Goal: Task Accomplishment & Management: Use online tool/utility

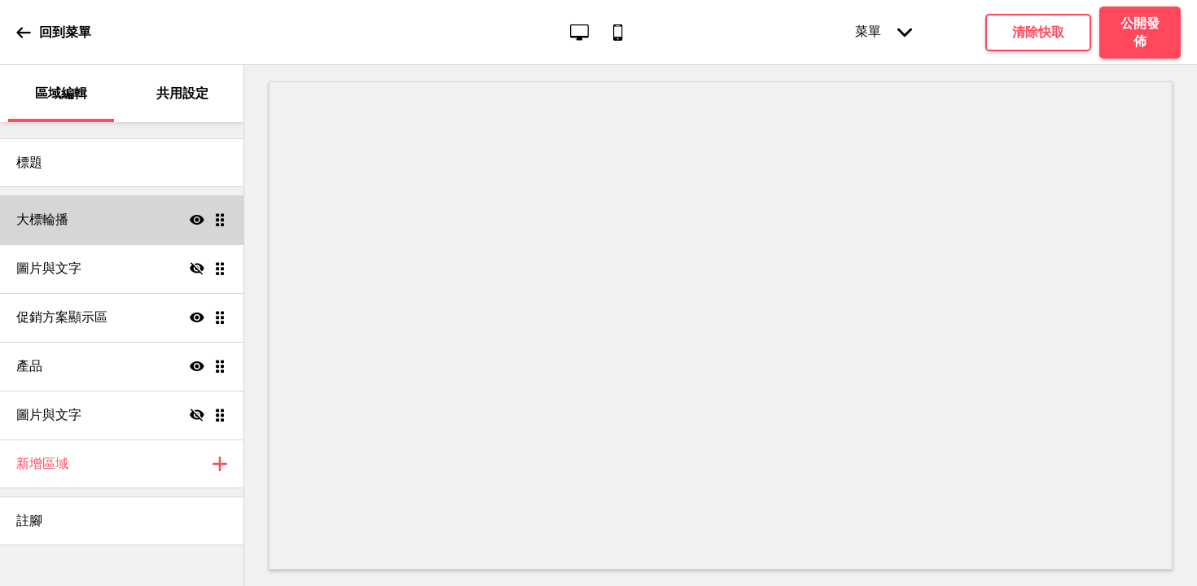
click at [118, 223] on div "大標輪播 顯示 拖曳" at bounding box center [122, 219] width 244 height 49
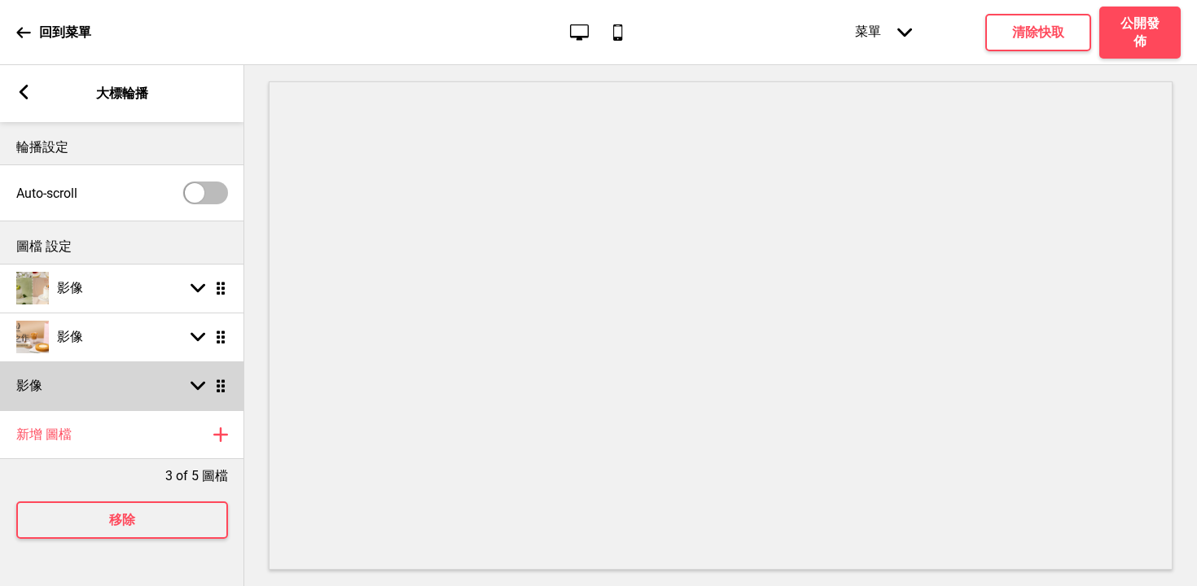
click at [52, 391] on div "影像 箭頭down 拖曳" at bounding box center [122, 386] width 244 height 49
select select "right"
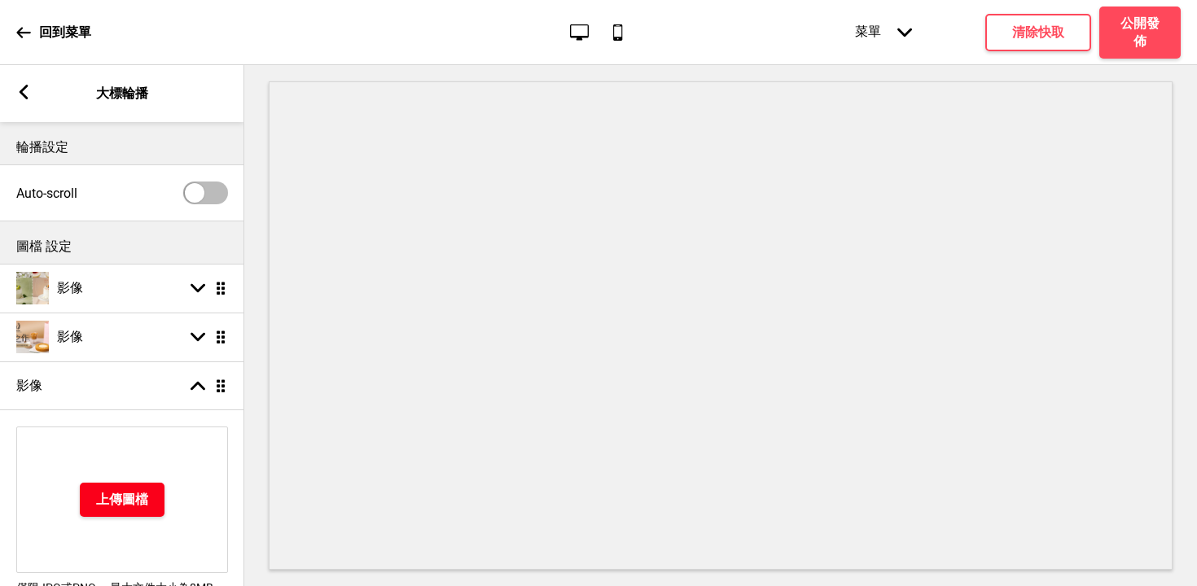
click at [128, 508] on h4 "上傳圖檔" at bounding box center [122, 500] width 52 height 18
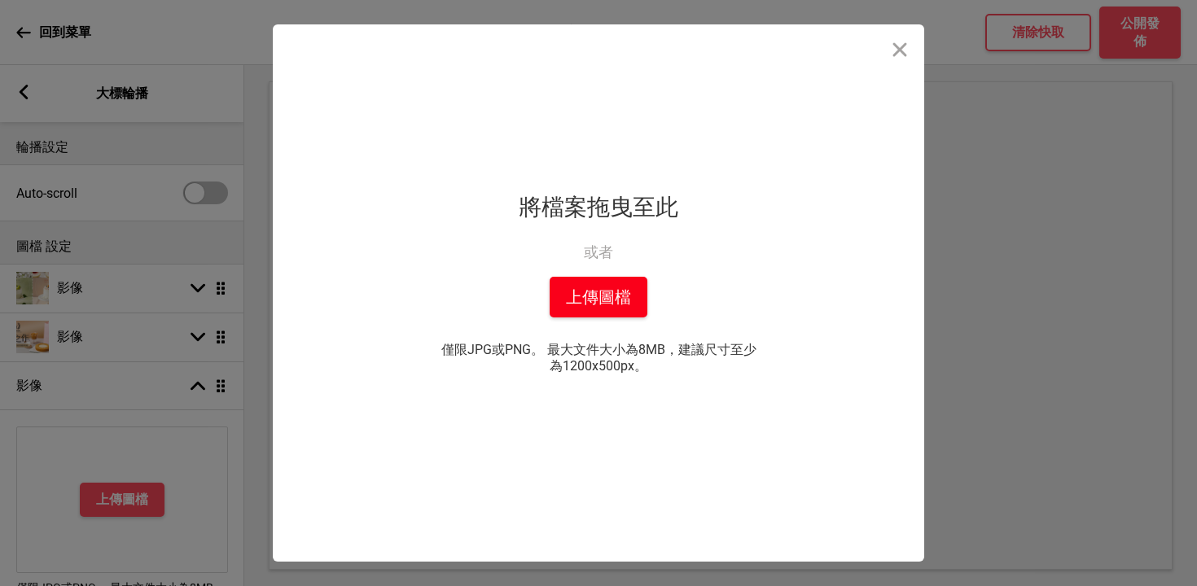
click at [613, 292] on button "上傳圖檔" at bounding box center [599, 297] width 98 height 41
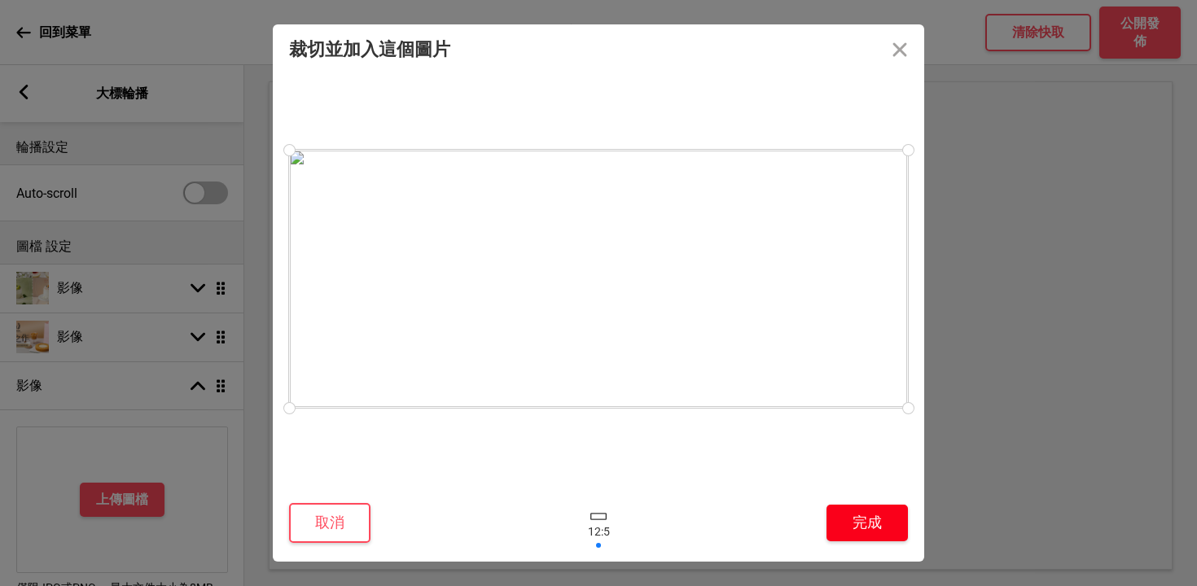
click at [857, 513] on button "完成" at bounding box center [867, 523] width 81 height 37
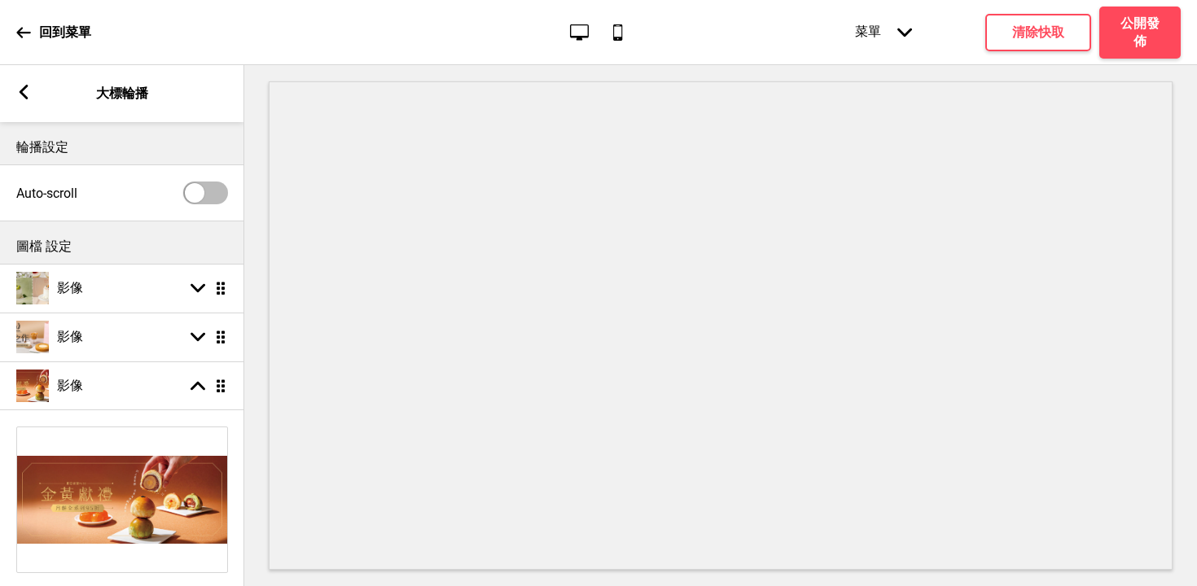
select select "right"
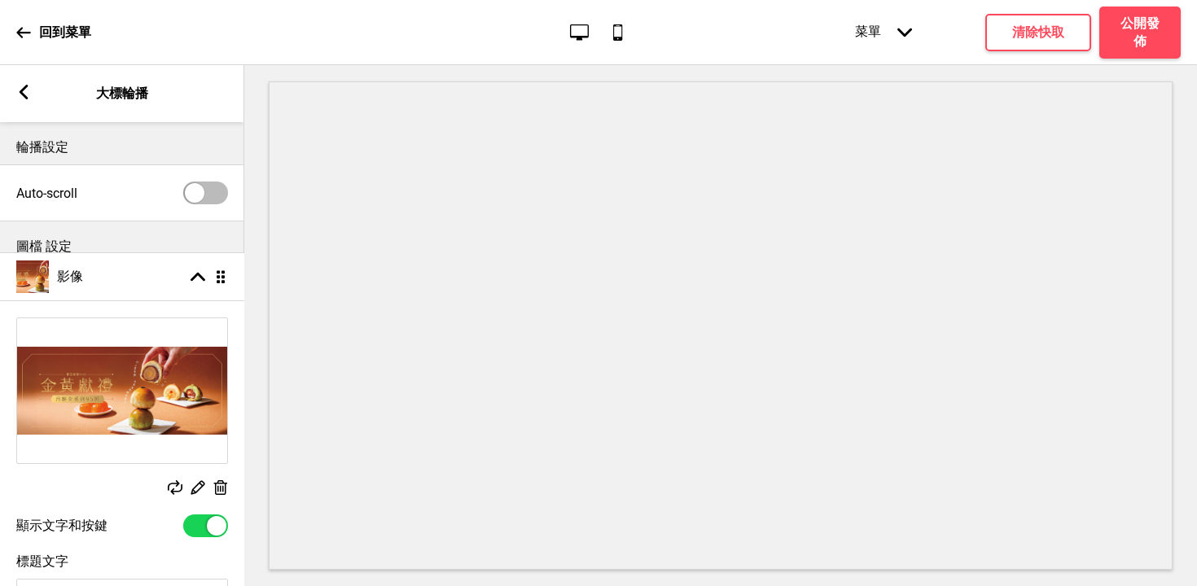
drag, startPoint x: 222, startPoint y: 388, endPoint x: 211, endPoint y: 279, distance: 109.6
select select "right"
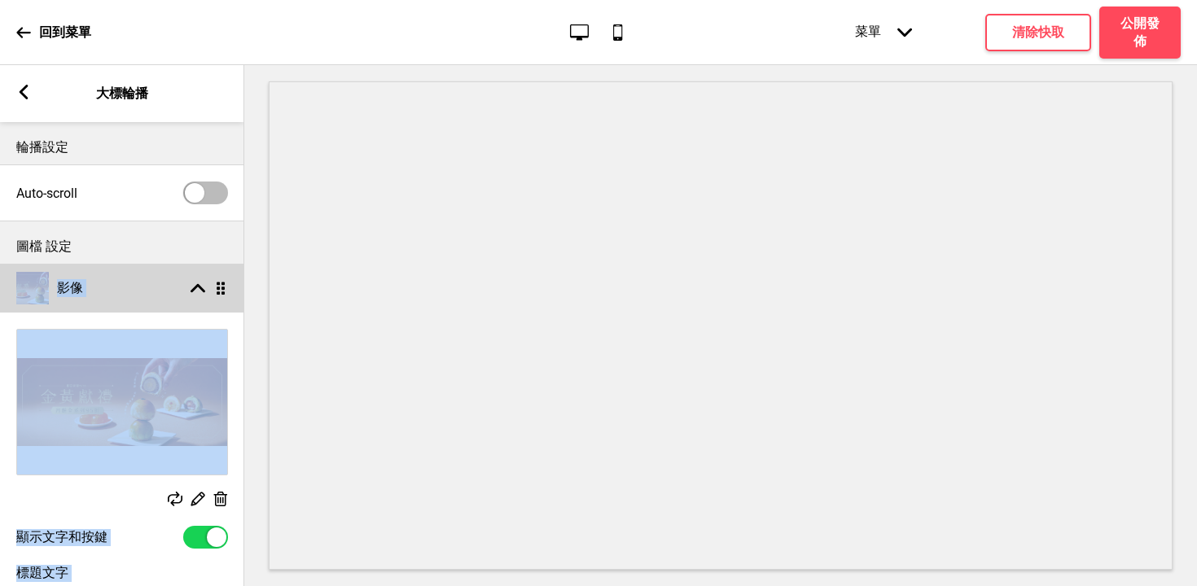
click at [145, 296] on div "影像 箭頭up 拖曳" at bounding box center [122, 288] width 244 height 49
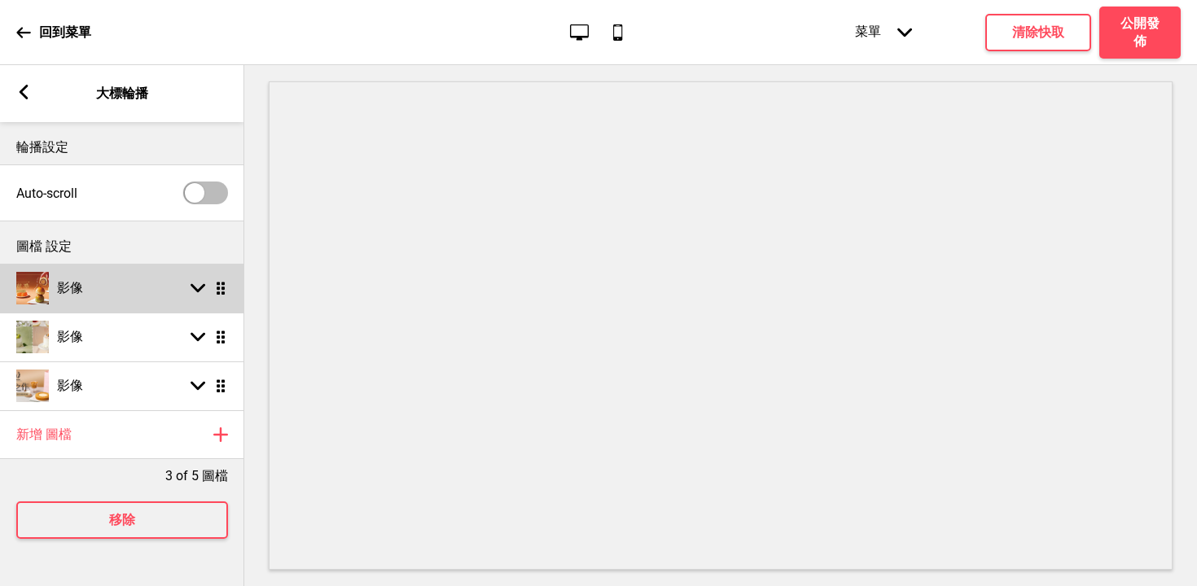
click at [129, 287] on div "影像 箭頭down 拖曳" at bounding box center [122, 288] width 244 height 49
select select "right"
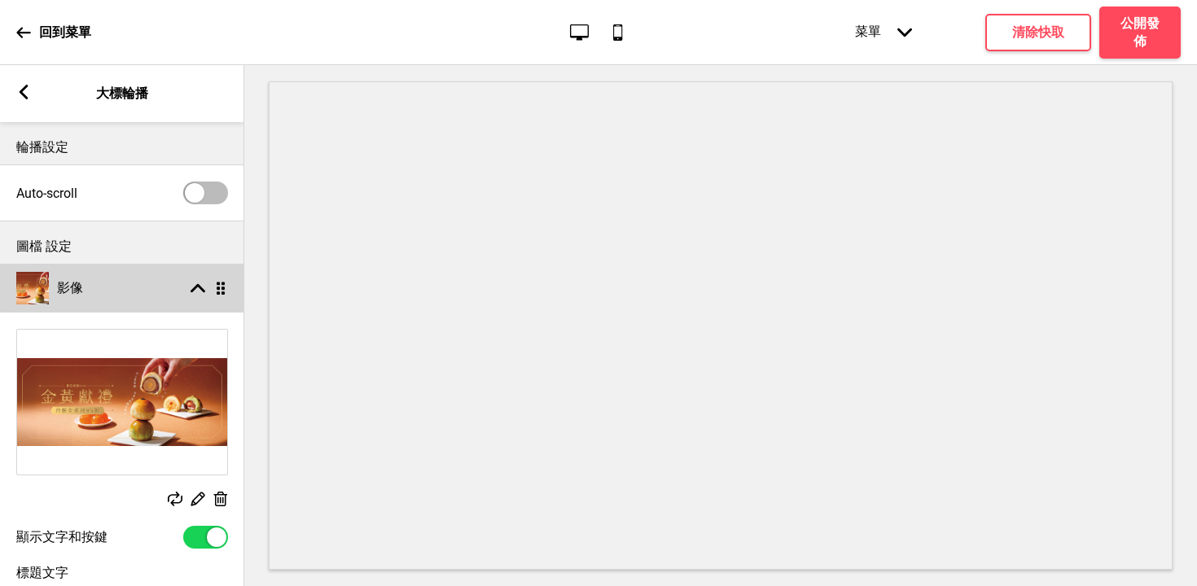
click at [129, 287] on div "影像 箭頭up 拖曳" at bounding box center [122, 288] width 244 height 49
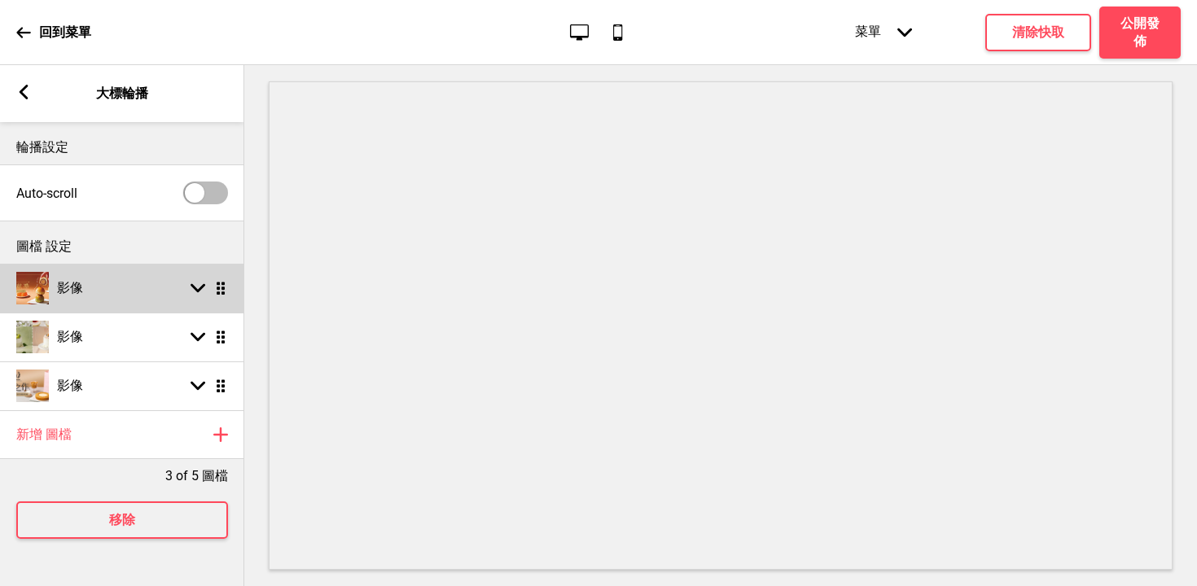
click at [129, 282] on div "影像 箭頭down 拖曳" at bounding box center [122, 288] width 244 height 49
select select "right"
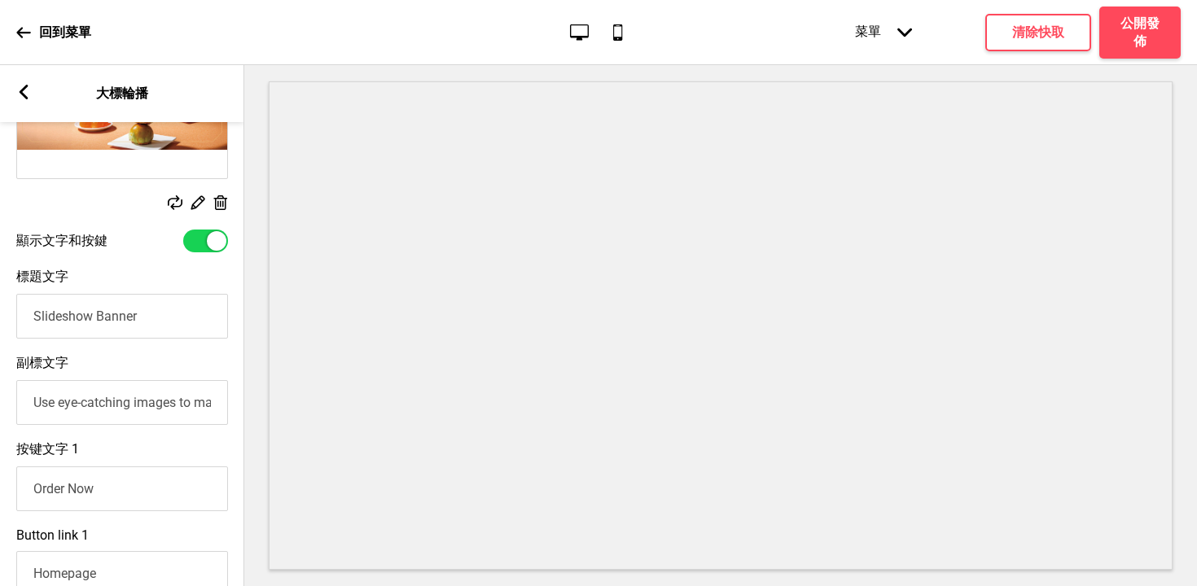
scroll to position [300, 0]
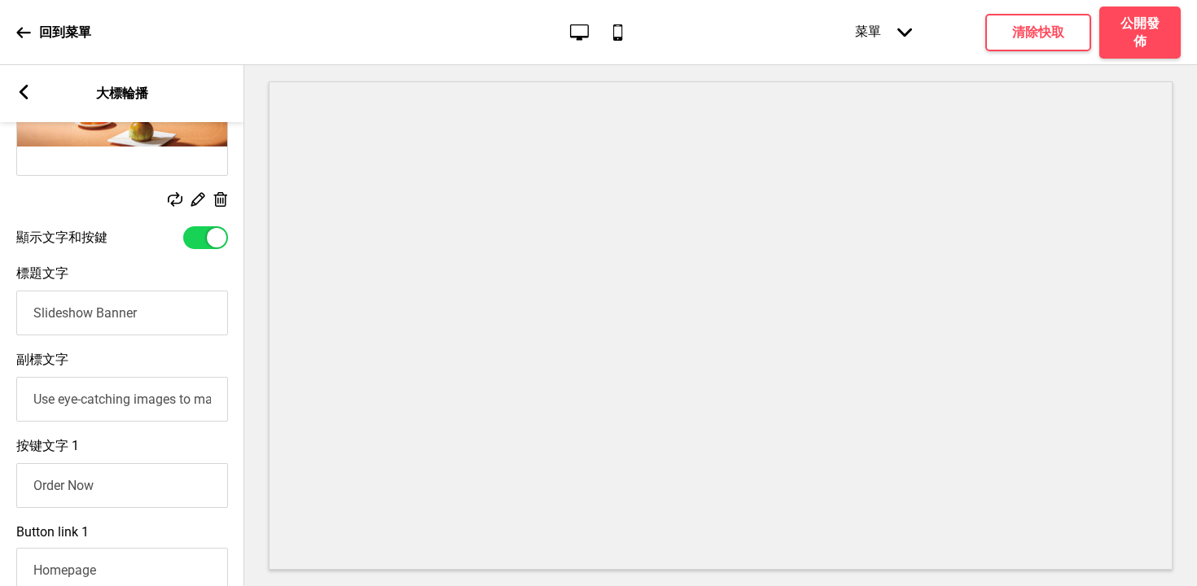
click at [208, 231] on div at bounding box center [205, 237] width 45 height 23
checkbox input "false"
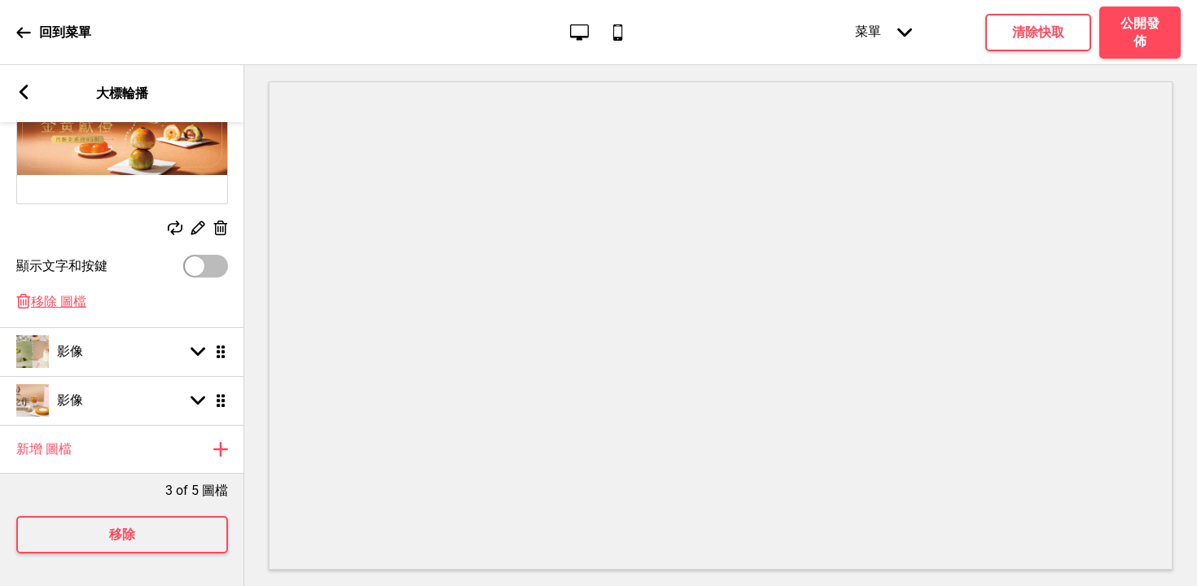
scroll to position [0, 0]
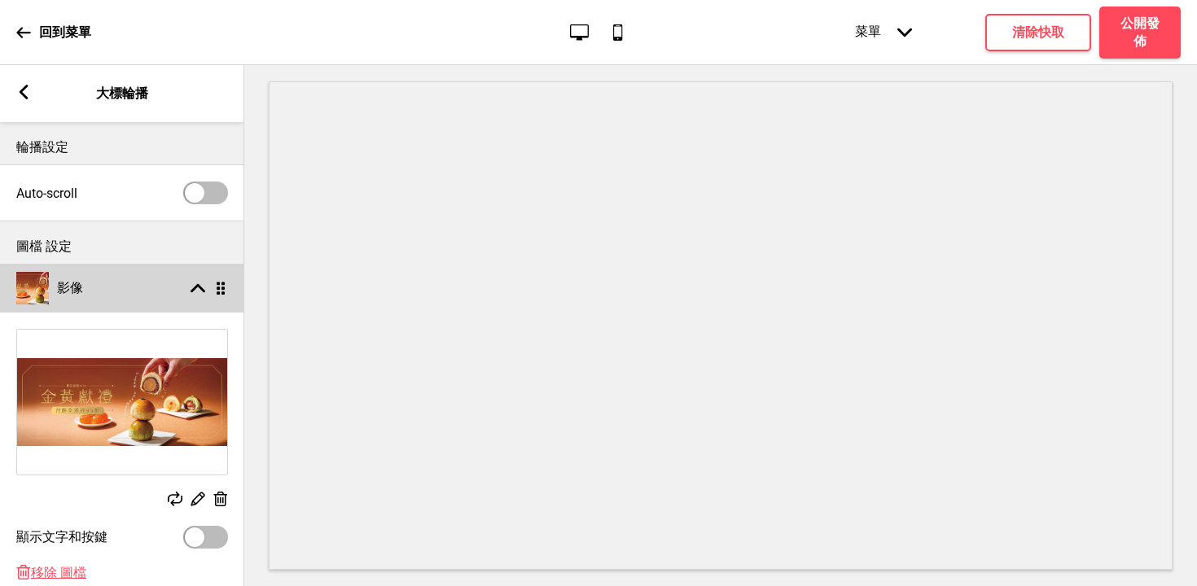
click at [198, 287] on icon at bounding box center [198, 288] width 15 height 9
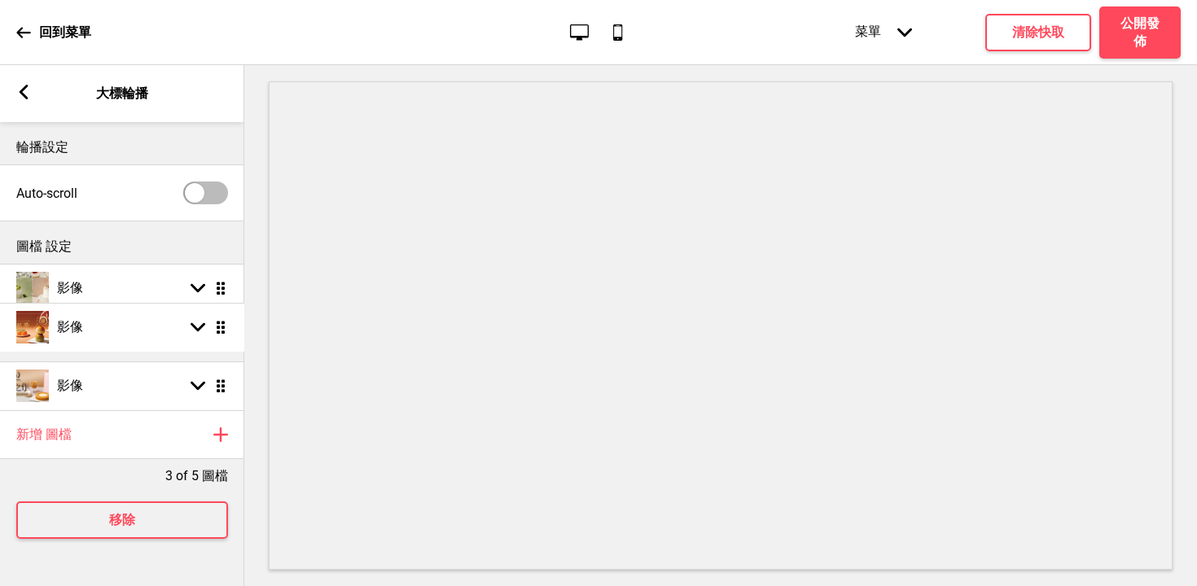
drag, startPoint x: 226, startPoint y: 288, endPoint x: 224, endPoint y: 327, distance: 39.1
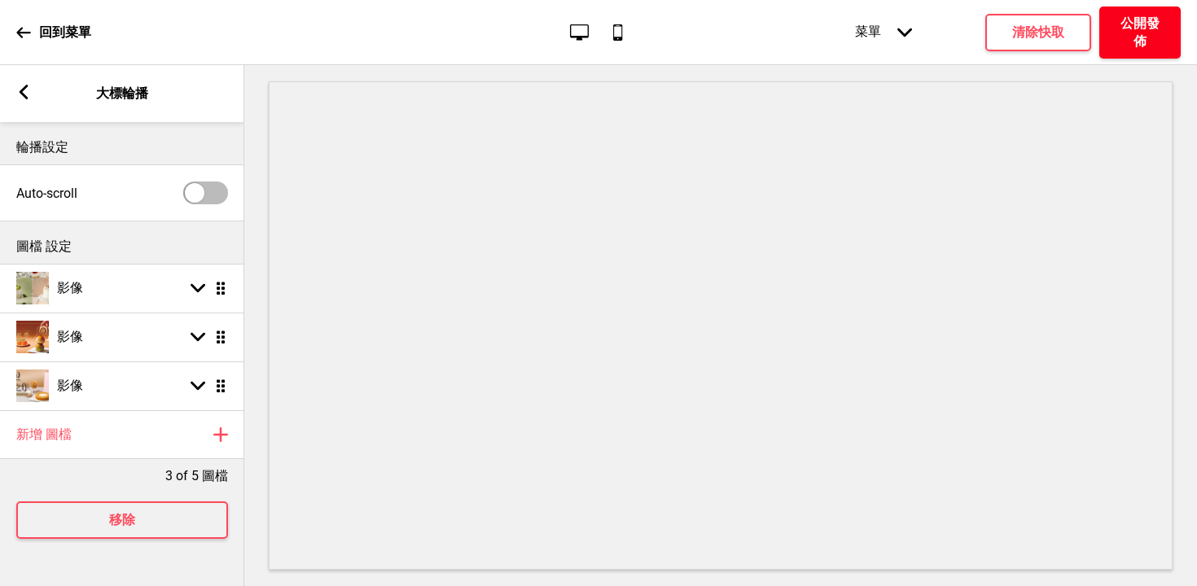
click at [1139, 27] on h4 "公開發佈" at bounding box center [1140, 33] width 49 height 36
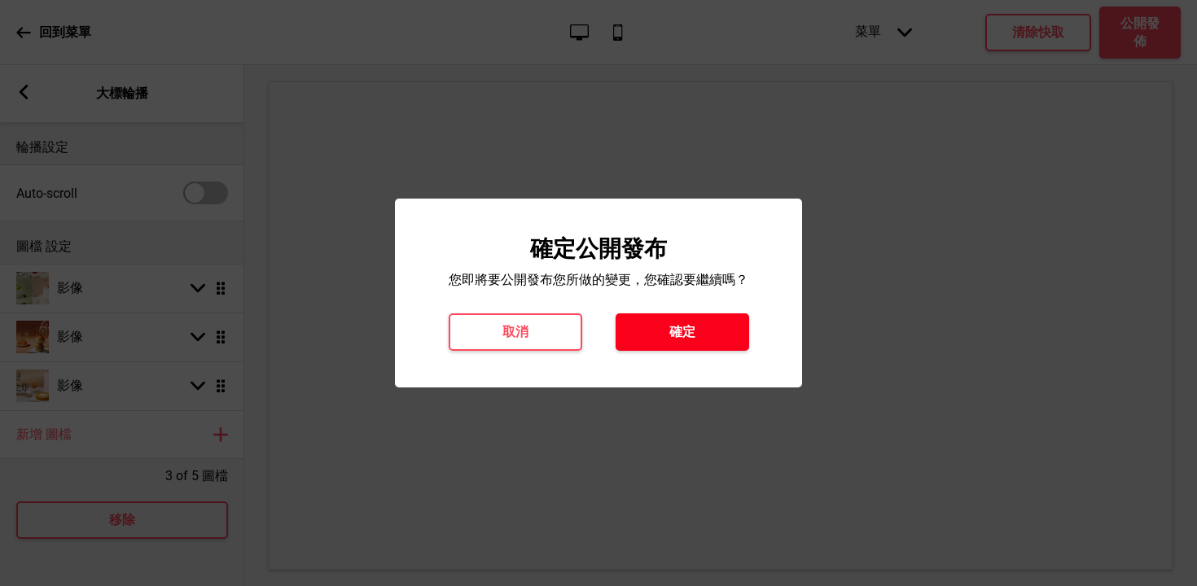
click at [709, 340] on button "確定" at bounding box center [683, 332] width 134 height 37
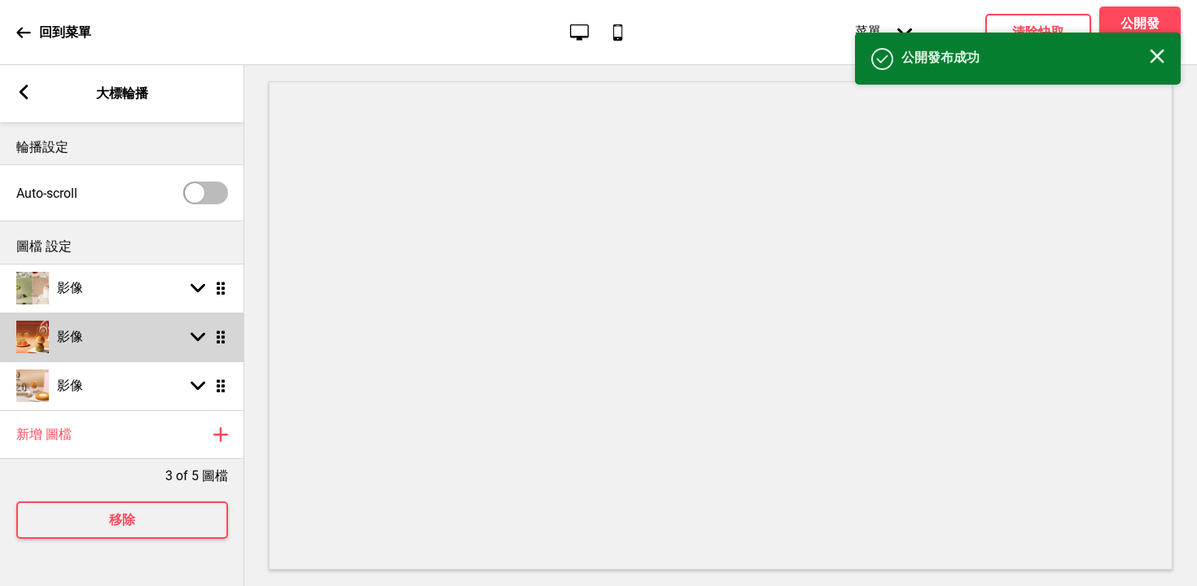
click at [187, 333] on div "箭頭down 拖曳" at bounding box center [205, 337] width 46 height 15
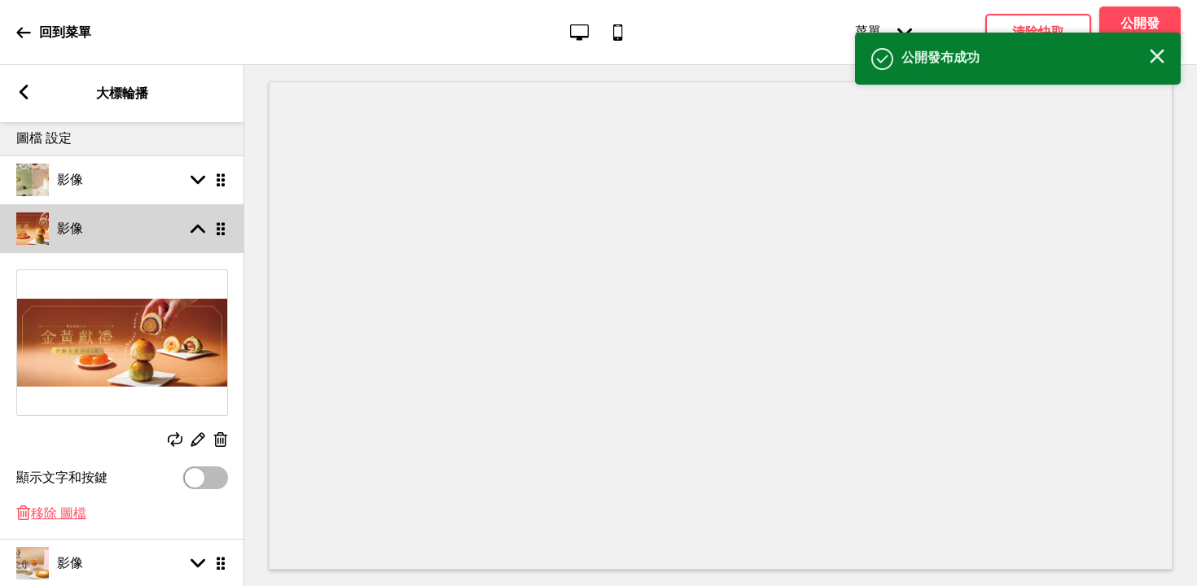
scroll to position [192, 0]
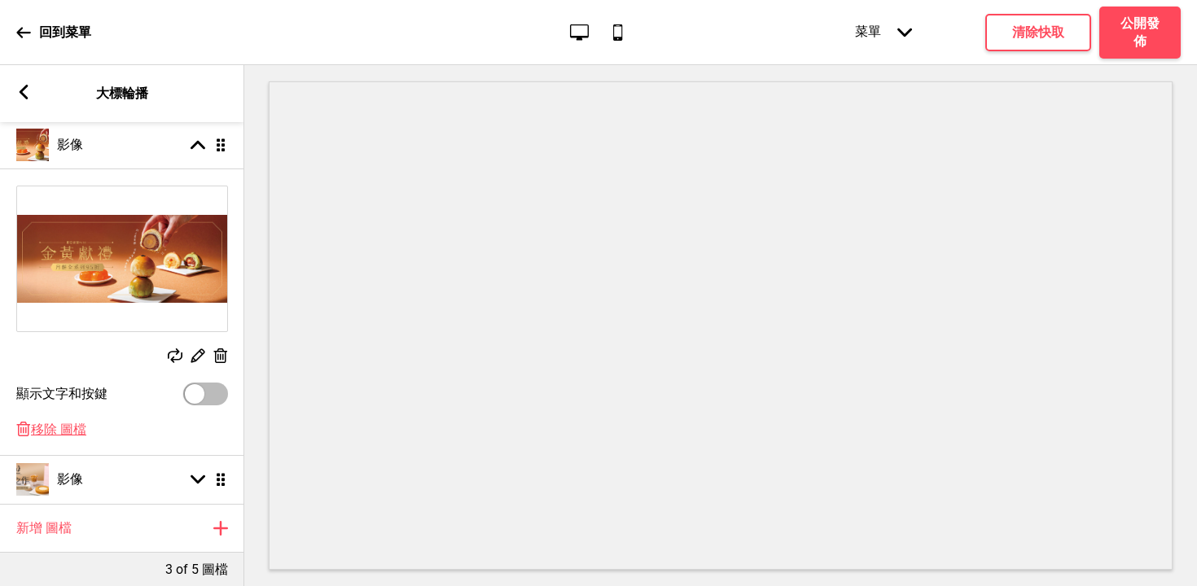
click at [198, 388] on div at bounding box center [195, 394] width 20 height 20
checkbox input "true"
select select "right"
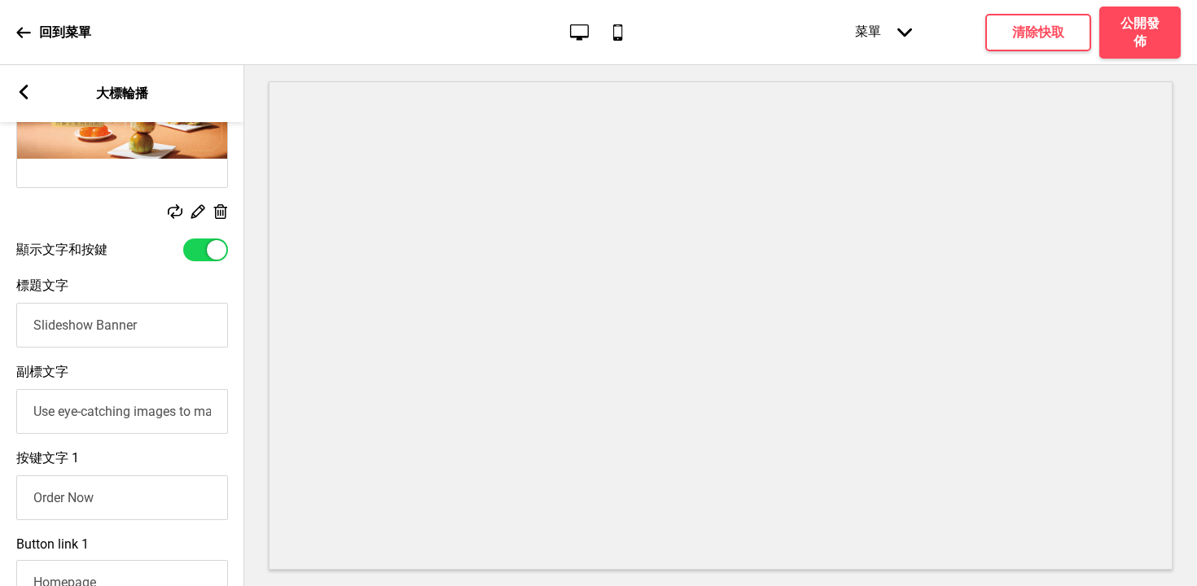
scroll to position [337, 0]
click at [207, 251] on div at bounding box center [217, 249] width 20 height 20
checkbox input "false"
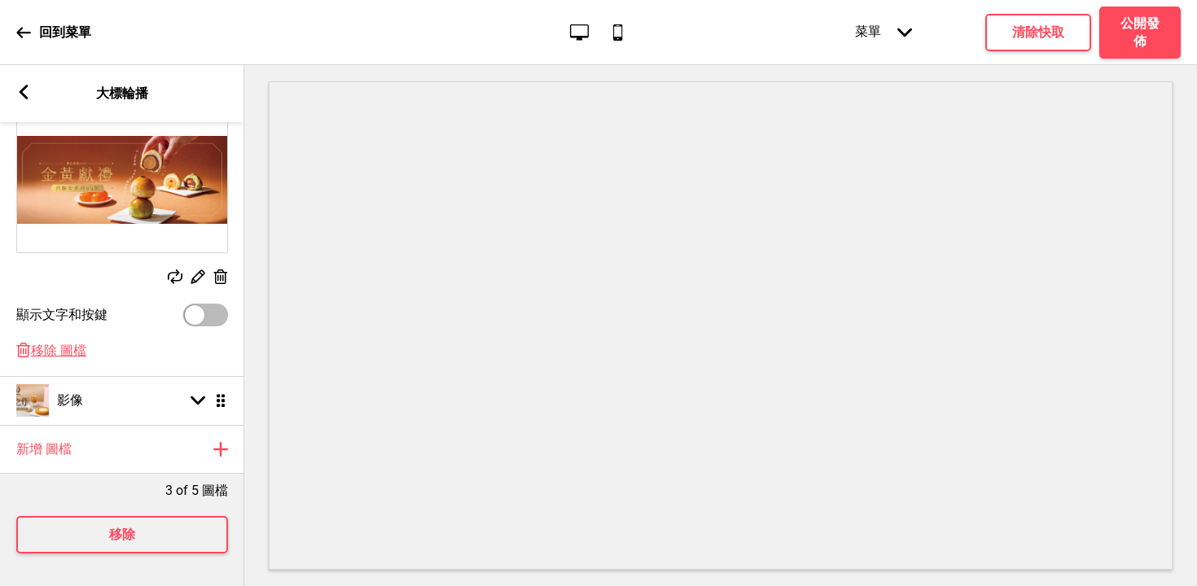
scroll to position [272, 0]
click at [1123, 29] on h4 "公開發佈" at bounding box center [1140, 33] width 49 height 36
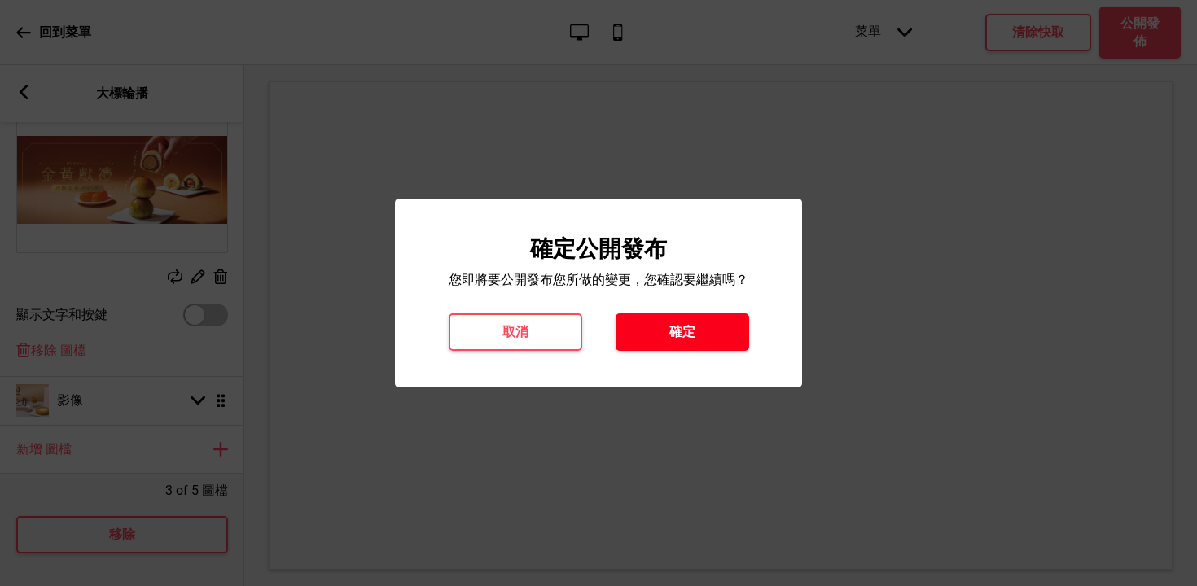
click at [691, 321] on button "確定" at bounding box center [683, 332] width 134 height 37
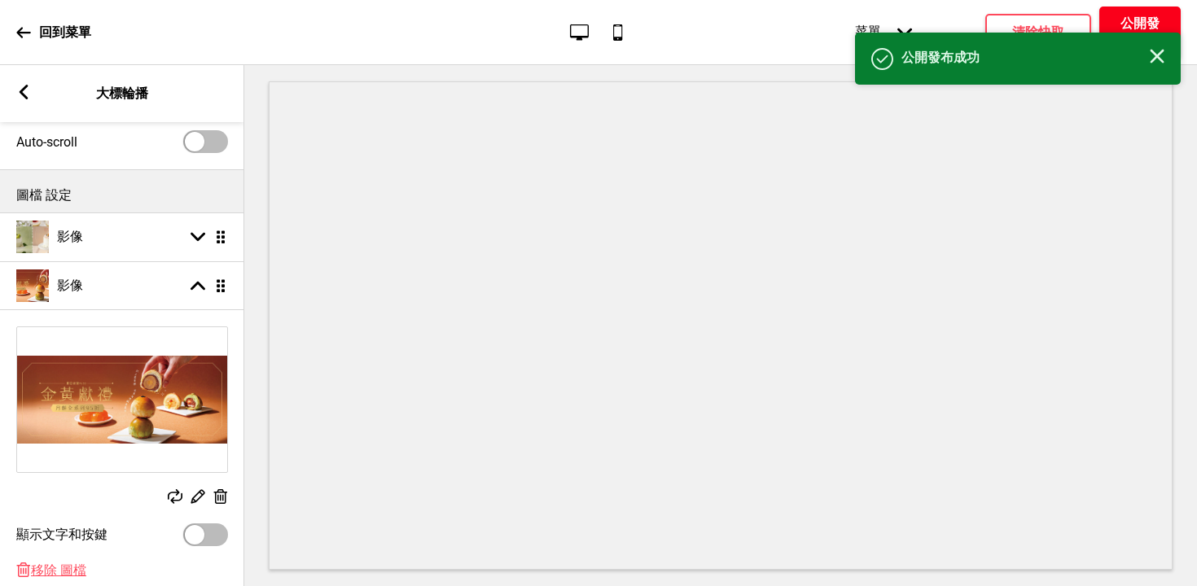
scroll to position [0, 0]
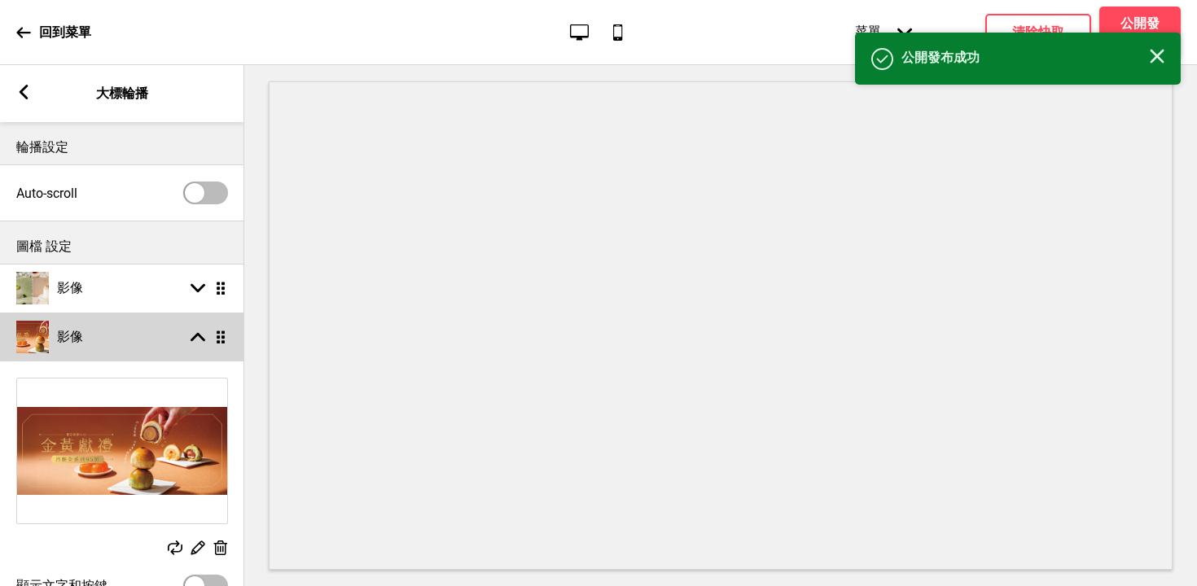
click at [182, 336] on div "箭頭up 拖曳" at bounding box center [205, 337] width 46 height 15
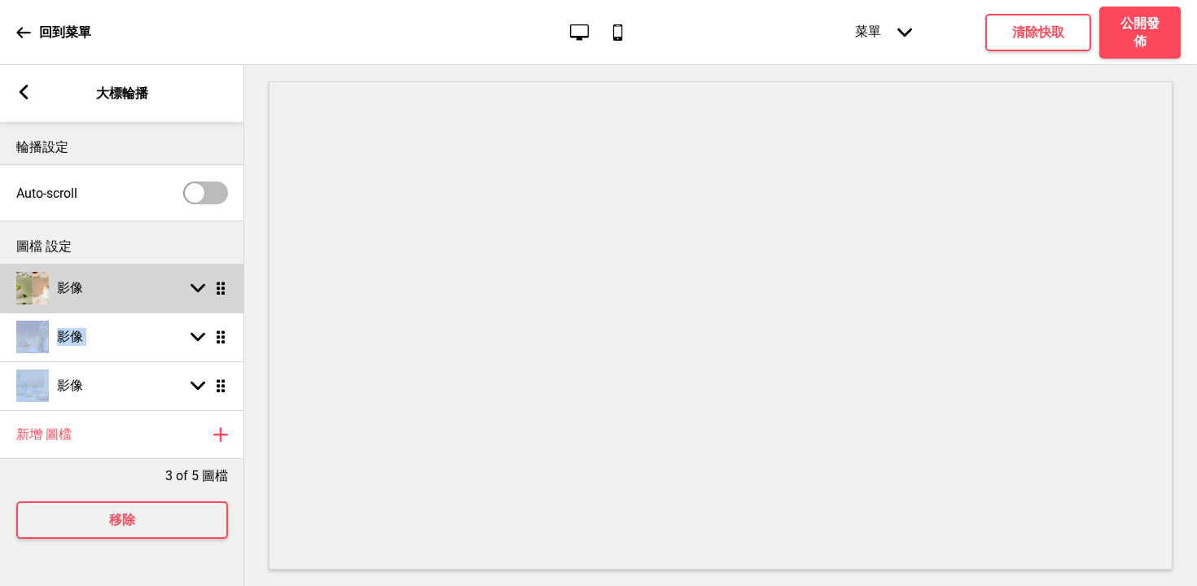
drag, startPoint x: 228, startPoint y: 339, endPoint x: 217, endPoint y: 287, distance: 53.4
click at [217, 287] on ul "影像 箭頭down 拖曳 影像 箭頭down 拖曳 影像 箭頭down 拖曳" at bounding box center [122, 337] width 244 height 147
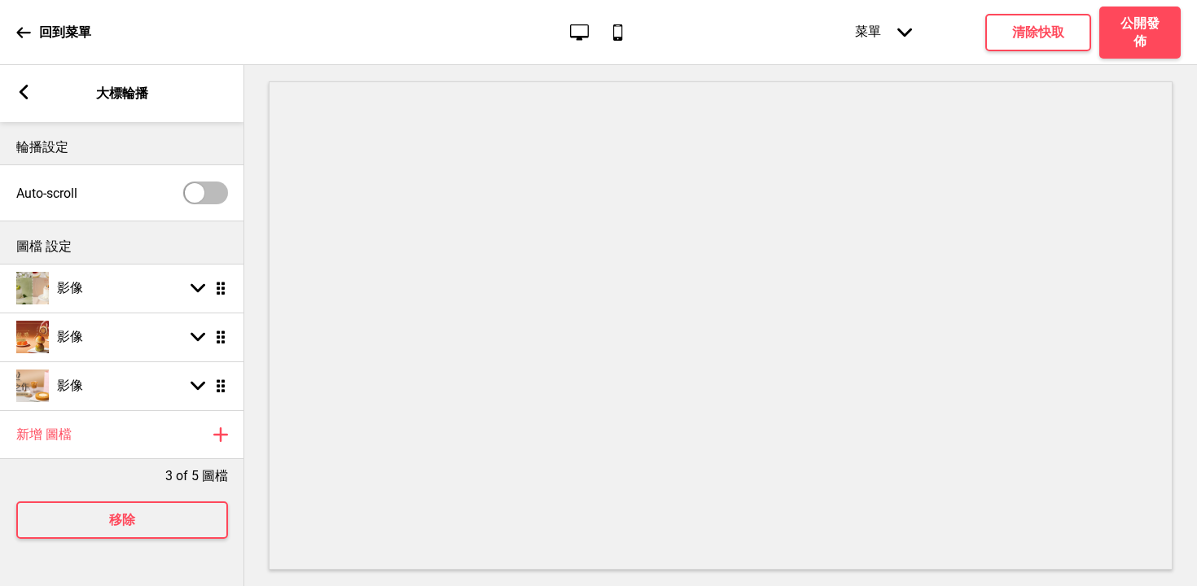
click at [199, 231] on div "圖檔 設定" at bounding box center [122, 243] width 244 height 42
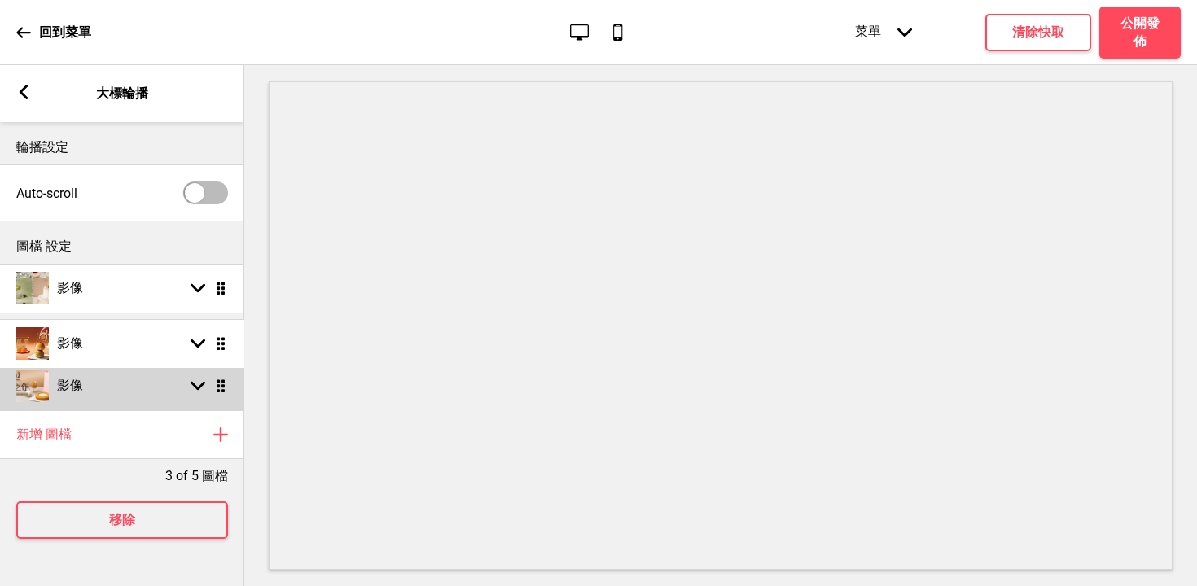
click at [215, 340] on ul "影像 箭頭down 拖曳 影像 箭頭down 拖曳 影像 箭頭down 拖曳" at bounding box center [122, 337] width 244 height 147
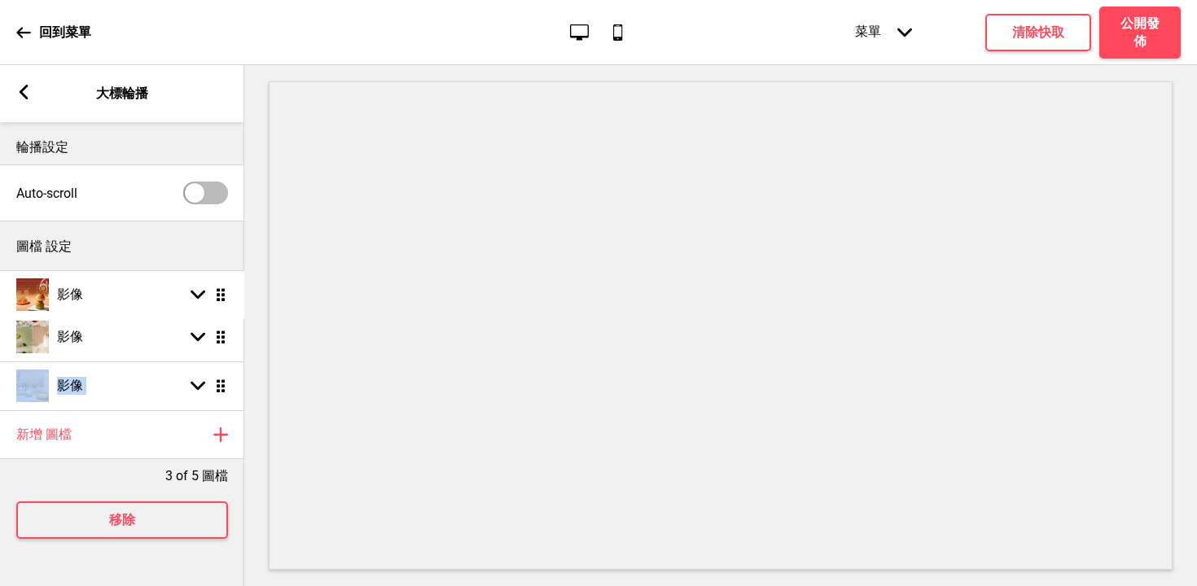
drag, startPoint x: 215, startPoint y: 340, endPoint x: 222, endPoint y: 298, distance: 42.8
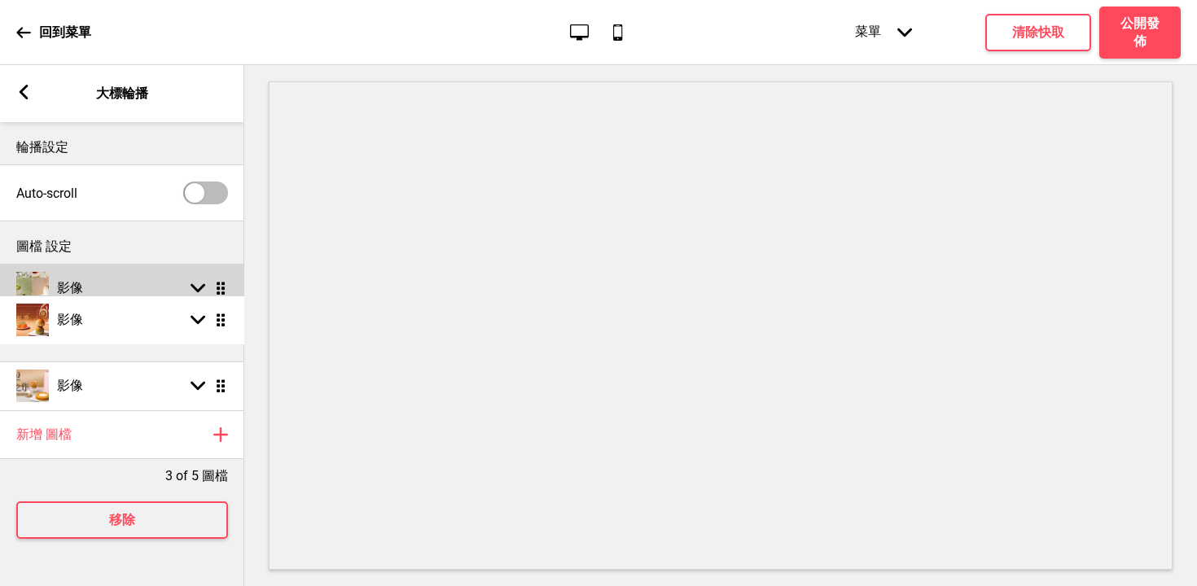
drag, startPoint x: 224, startPoint y: 289, endPoint x: 224, endPoint y: 321, distance: 31.8
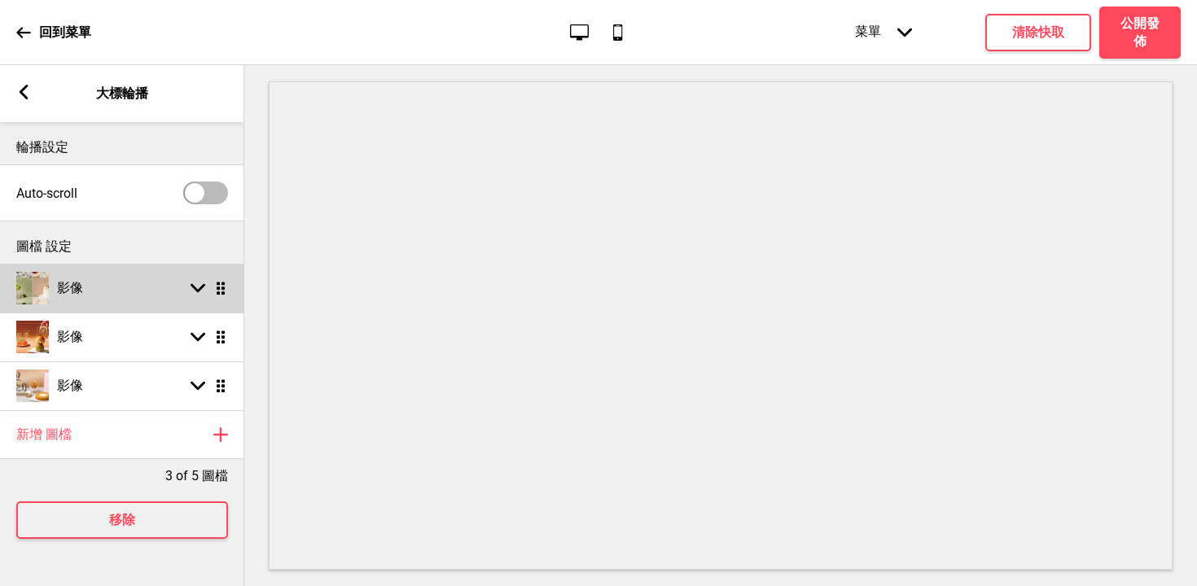
click at [104, 301] on div "影像 箭頭down 拖曳" at bounding box center [122, 288] width 244 height 49
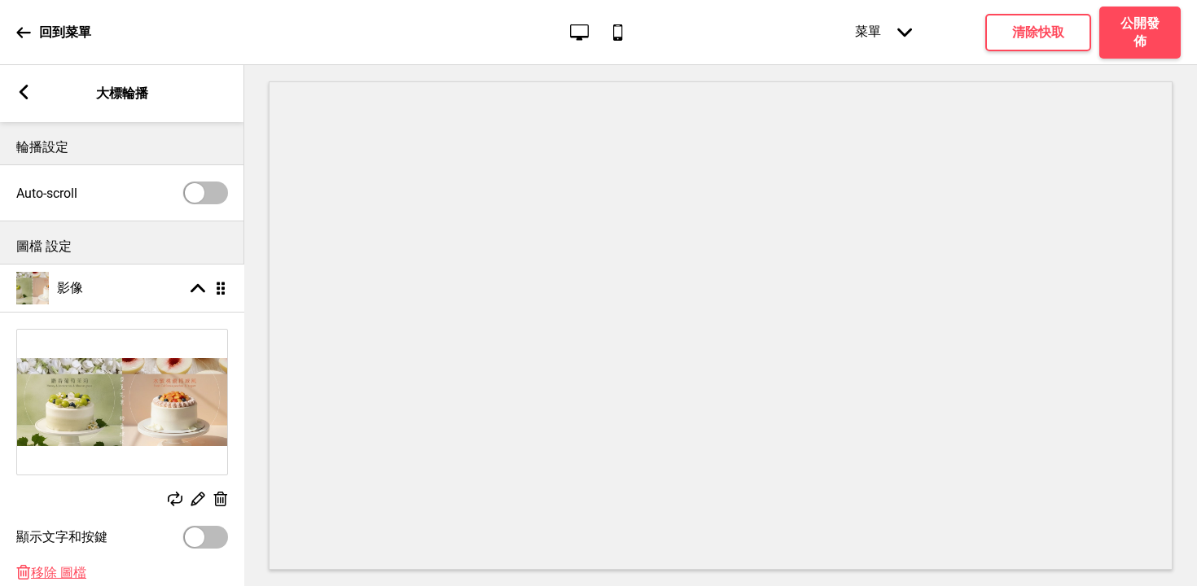
click at [222, 289] on ul "影像 箭頭up 拖曳 替換 編輯 删除 顯示文字和按鍵 删除 移除 圖檔 影像 箭頭down 拖曳 影像 箭頭down 拖曳" at bounding box center [122, 480] width 244 height 432
click at [1129, 29] on h4 "公開發佈" at bounding box center [1140, 33] width 49 height 36
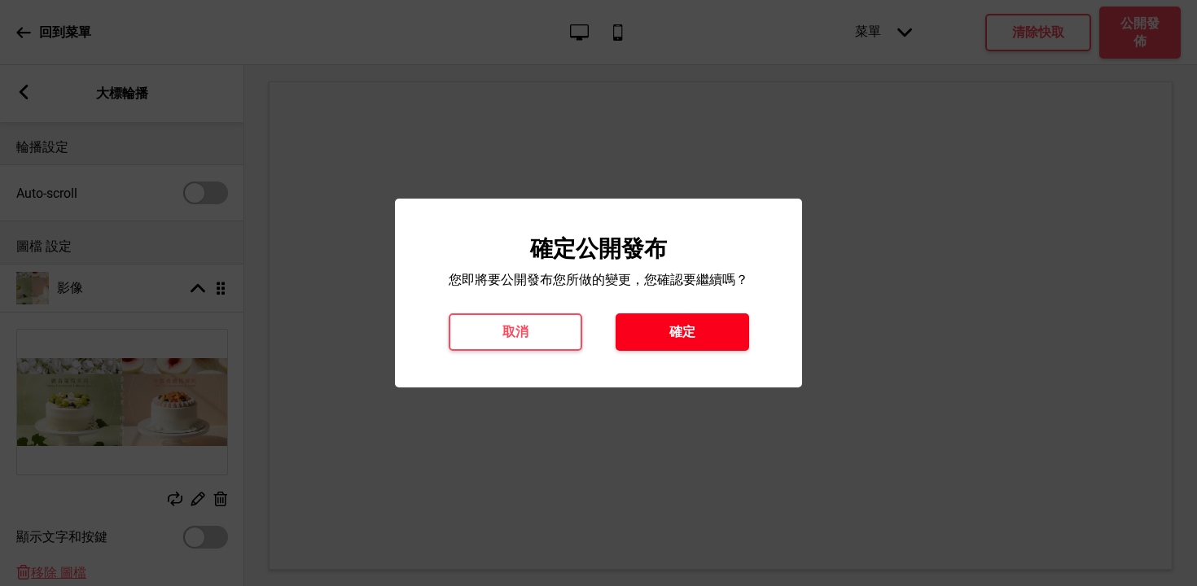
click at [674, 339] on h4 "確定" at bounding box center [682, 332] width 26 height 18
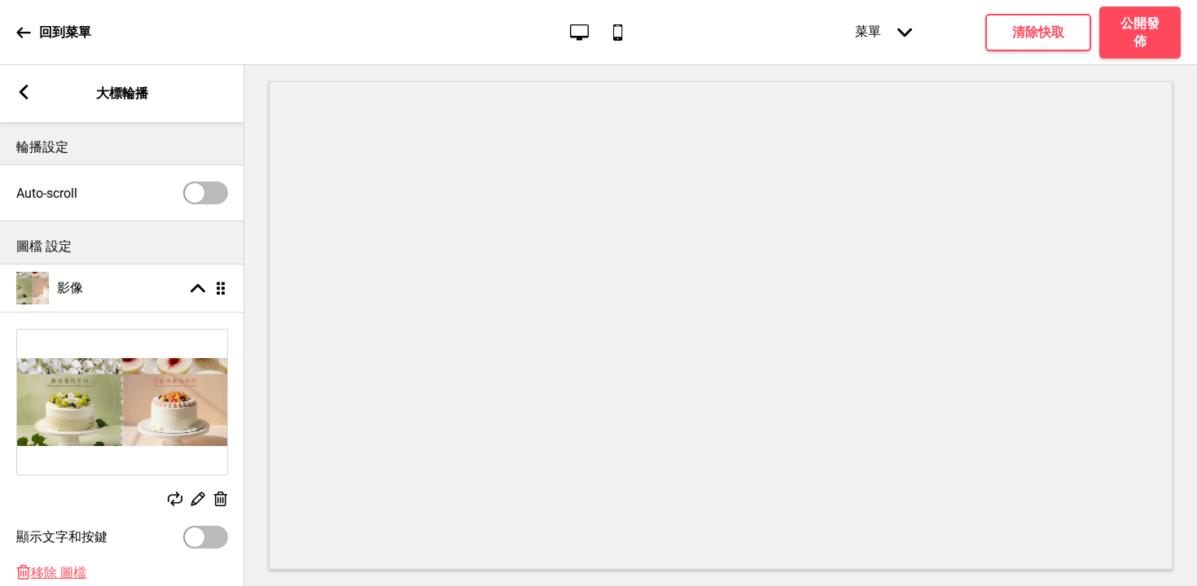
click at [53, 30] on p "回到菜單" at bounding box center [65, 33] width 52 height 18
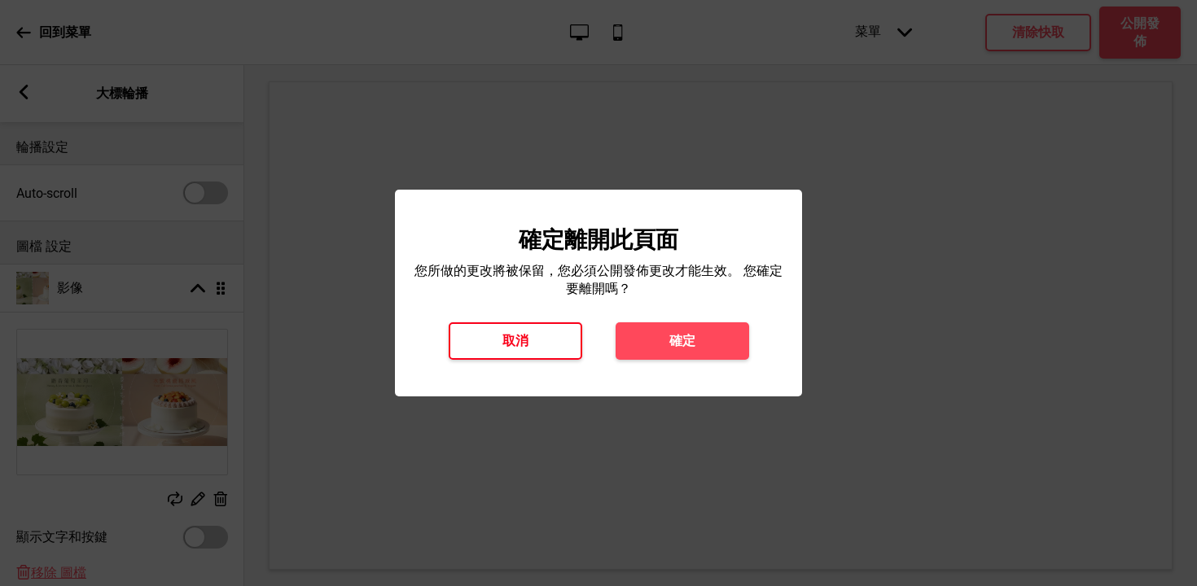
click at [560, 335] on button "取消" at bounding box center [516, 341] width 134 height 37
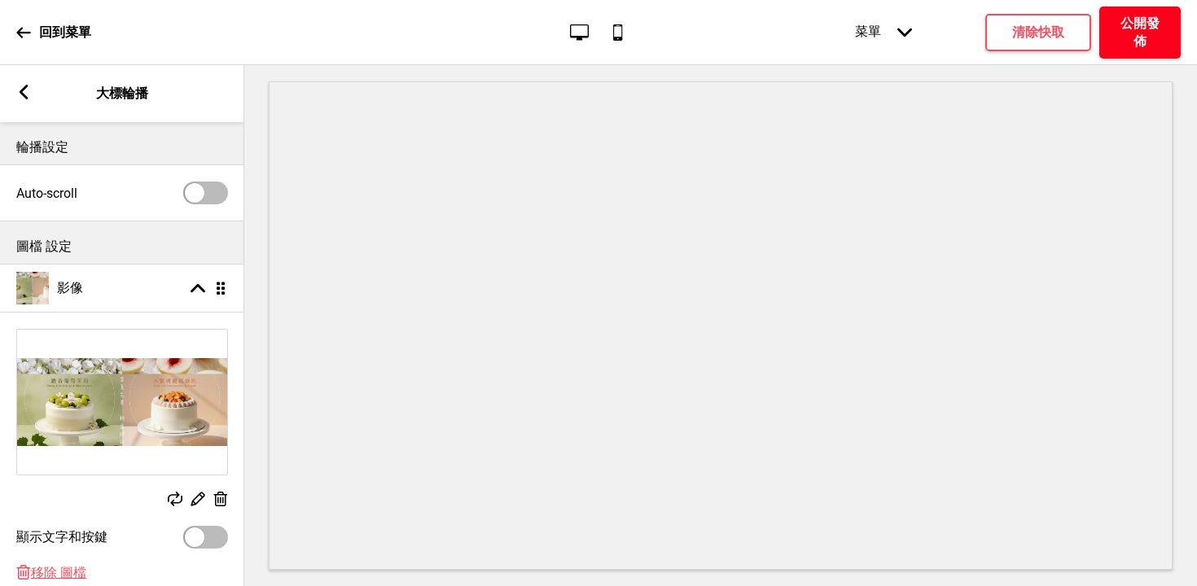
click at [1142, 24] on h4 "公開發佈" at bounding box center [1140, 33] width 49 height 36
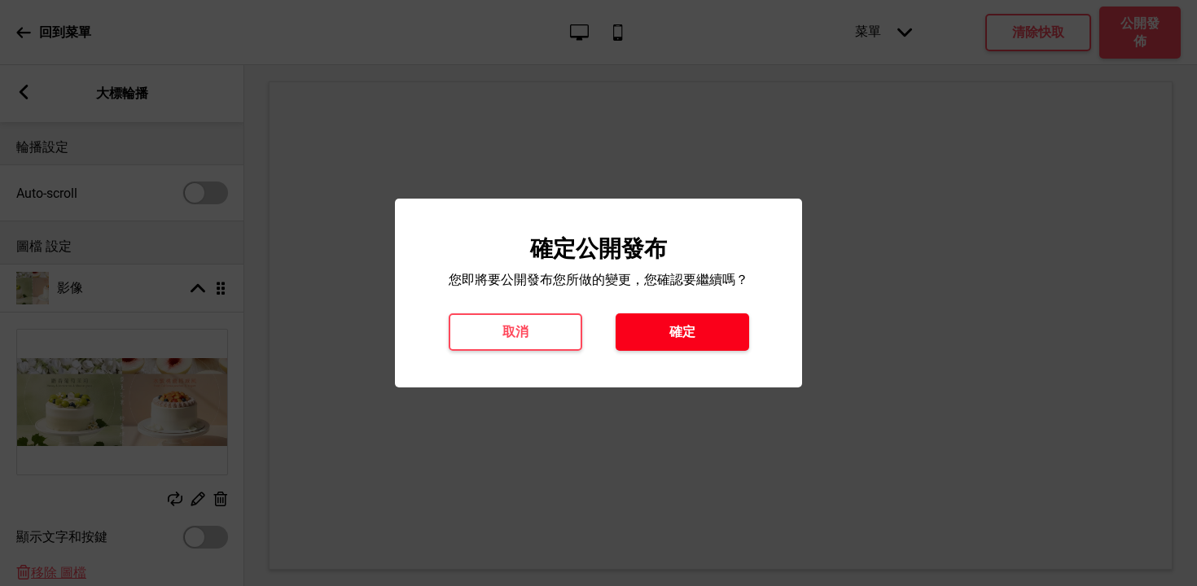
click at [666, 334] on button "確定" at bounding box center [683, 332] width 134 height 37
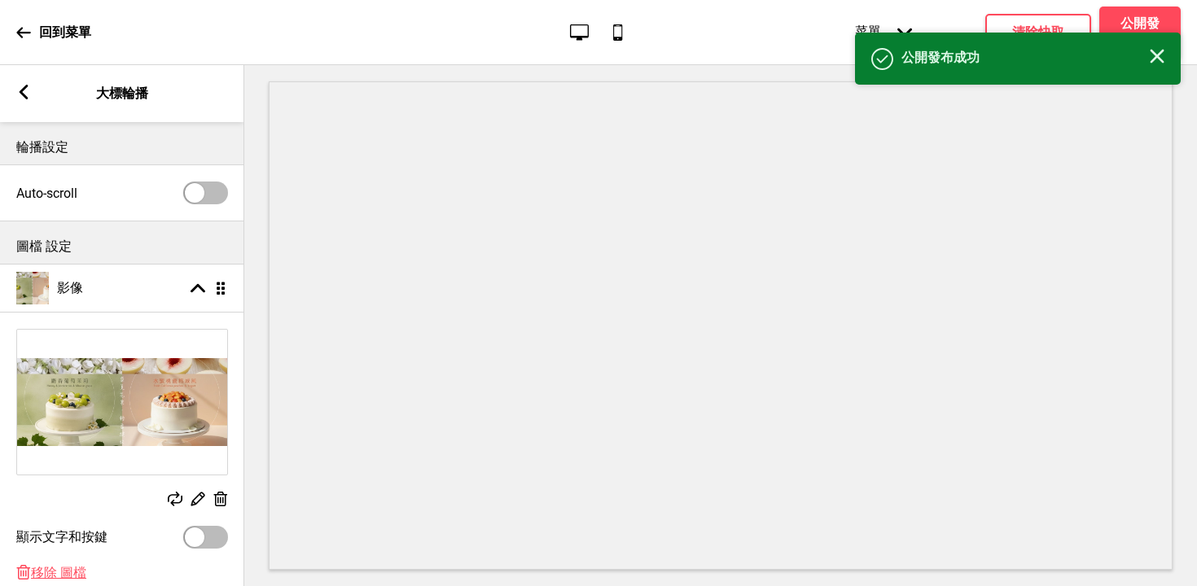
click at [27, 32] on icon at bounding box center [23, 32] width 14 height 11
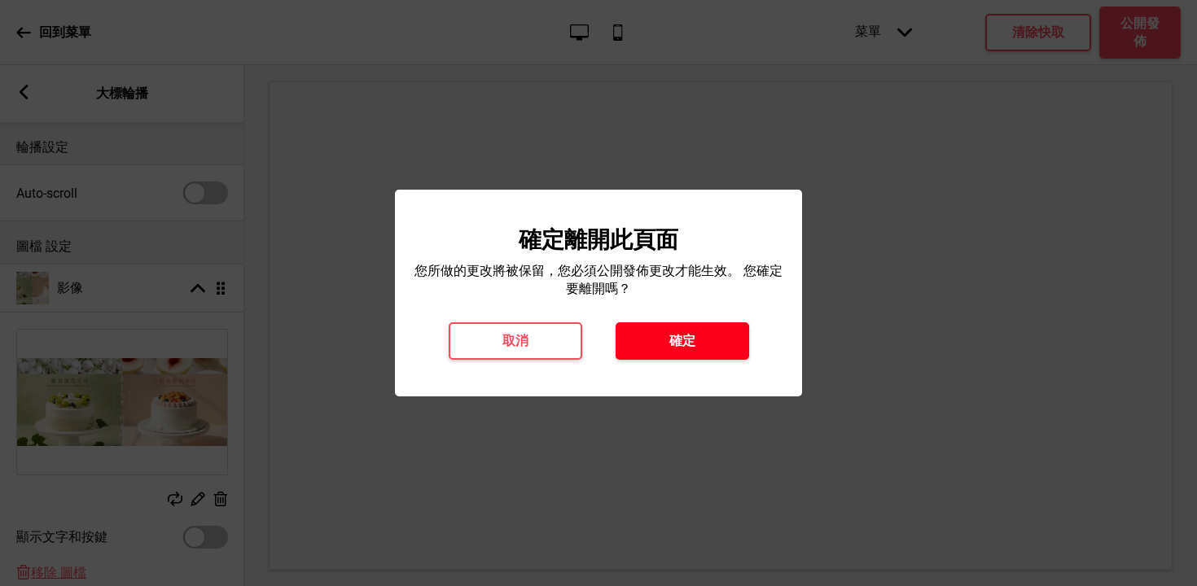
click at [692, 332] on h4 "確定" at bounding box center [682, 341] width 26 height 18
